Goal: Information Seeking & Learning: Learn about a topic

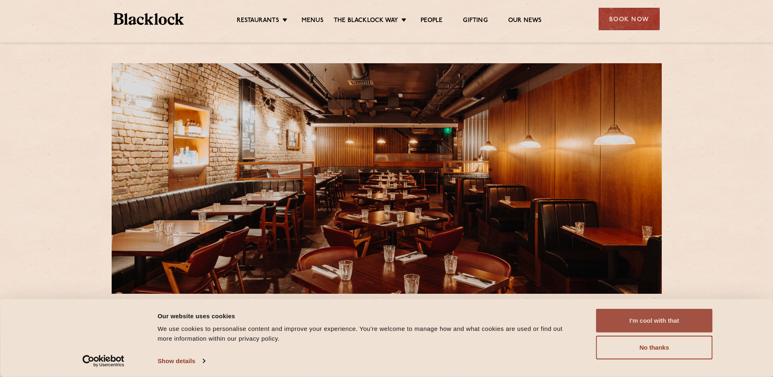
click at [644, 321] on button "I'm cool with that" at bounding box center [654, 320] width 117 height 24
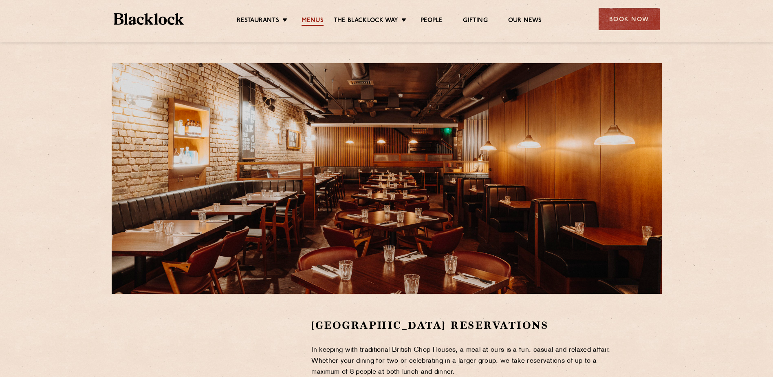
click at [317, 22] on link "Menus" at bounding box center [313, 21] width 22 height 9
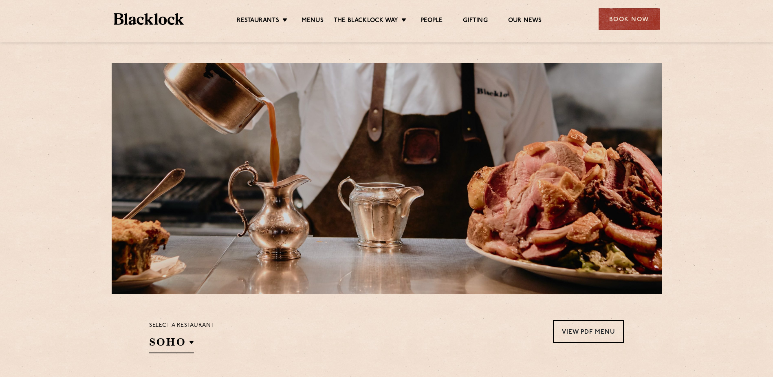
scroll to position [285, 0]
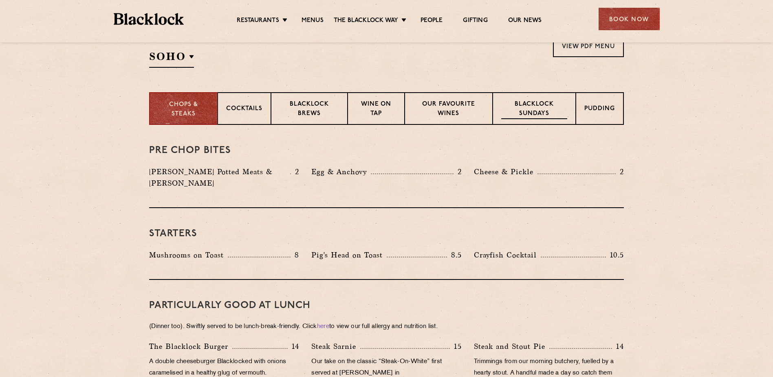
click at [539, 110] on p "Blacklock Sundays" at bounding box center [534, 109] width 66 height 19
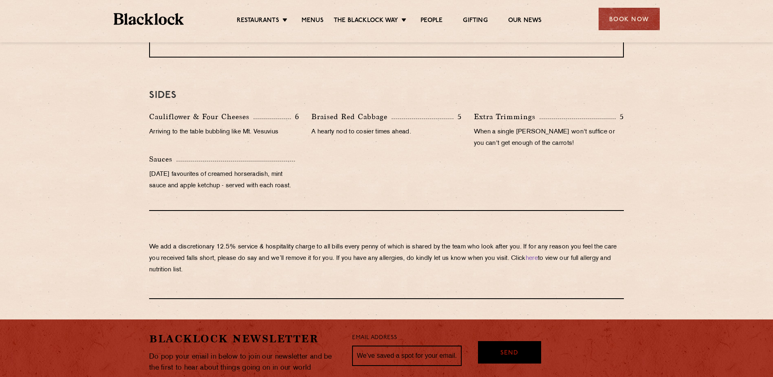
scroll to position [893, 0]
